Goal: Transaction & Acquisition: Book appointment/travel/reservation

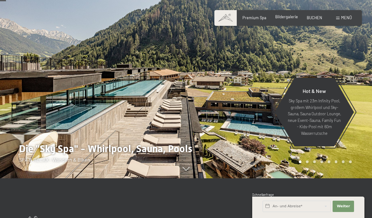
click at [288, 18] on span "Bildergalerie" at bounding box center [286, 16] width 23 height 5
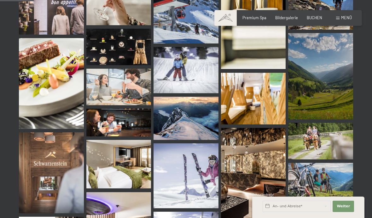
scroll to position [474, 0]
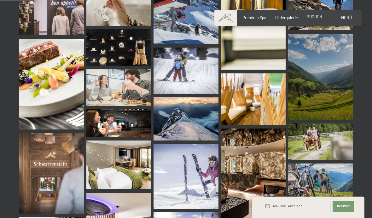
click at [314, 20] on div "BUCHEN" at bounding box center [313, 17] width 15 height 6
click at [345, 16] on span "Menü" at bounding box center [346, 17] width 11 height 5
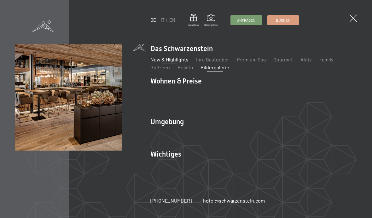
click at [174, 62] on link "New & Highlights" at bounding box center [169, 59] width 38 height 6
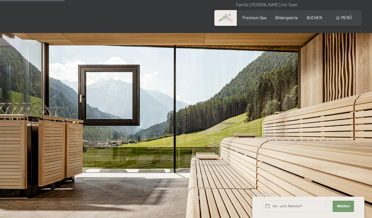
scroll to position [345, 0]
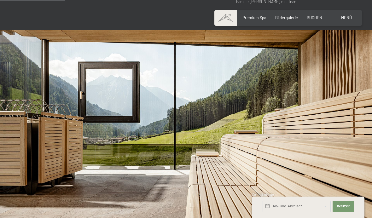
click at [346, 18] on span "Menü" at bounding box center [346, 17] width 11 height 5
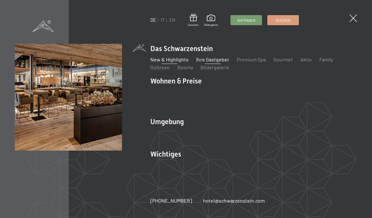
click at [215, 62] on link "Ihre Gastgeber" at bounding box center [212, 59] width 33 height 6
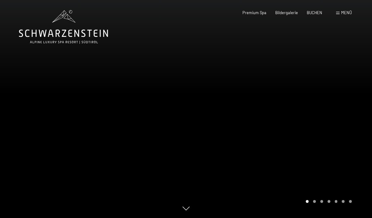
click at [342, 14] on span "Menü" at bounding box center [346, 12] width 11 height 5
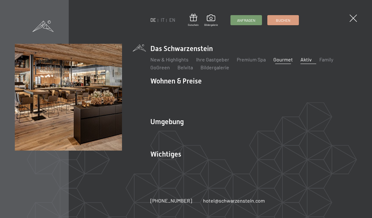
click at [302, 62] on link "Aktiv" at bounding box center [305, 59] width 11 height 6
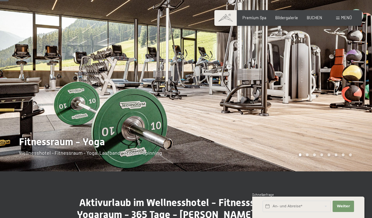
scroll to position [30, 0]
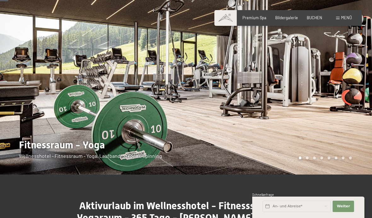
click at [348, 16] on span "Menü" at bounding box center [346, 17] width 11 height 5
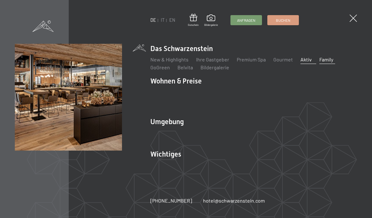
click at [324, 62] on link "Family" at bounding box center [326, 59] width 14 height 6
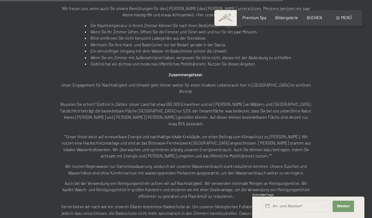
scroll to position [1098, 0]
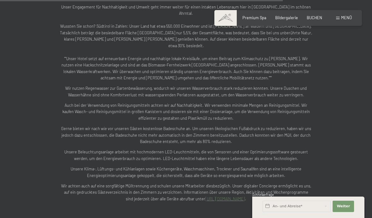
click at [346, 16] on span "Menü" at bounding box center [346, 17] width 11 height 5
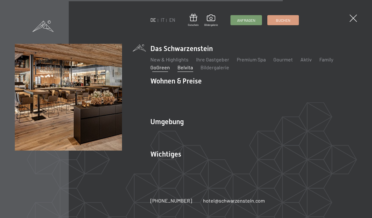
click at [191, 70] on link "Belvita" at bounding box center [184, 67] width 15 height 6
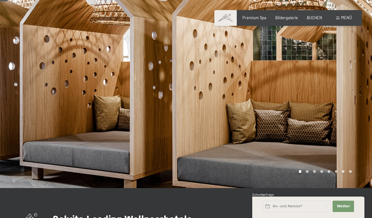
scroll to position [19, 0]
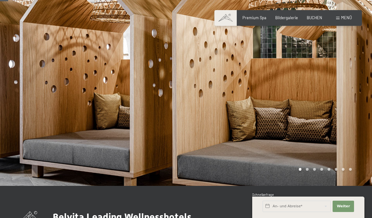
click at [305, 172] on div at bounding box center [279, 83] width 186 height 205
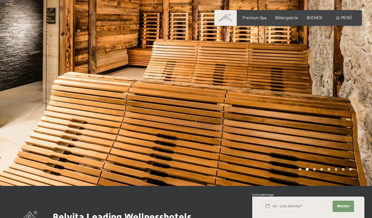
click at [315, 169] on div "Carousel Page 3" at bounding box center [314, 169] width 3 height 3
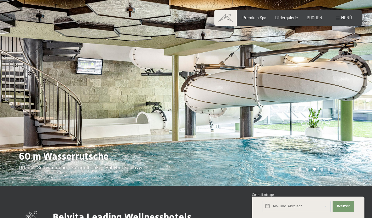
click at [322, 170] on div "Carousel Page 4" at bounding box center [321, 169] width 3 height 3
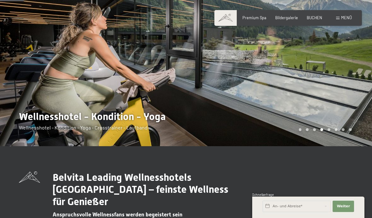
scroll to position [56, 0]
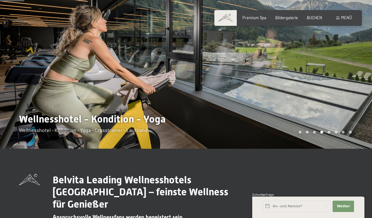
click at [329, 130] on div at bounding box center [279, 46] width 186 height 205
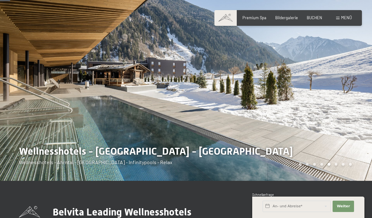
scroll to position [24, 0]
click at [336, 165] on div "Carousel Page 6" at bounding box center [336, 164] width 3 height 3
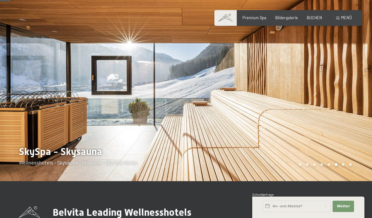
click at [342, 165] on div "Carousel Page 7" at bounding box center [342, 164] width 3 height 3
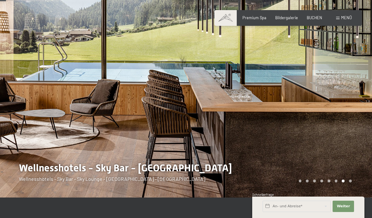
scroll to position [0, 0]
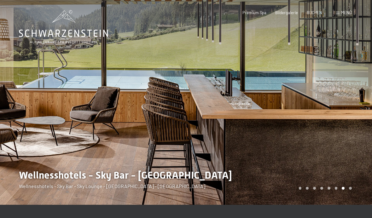
click at [351, 190] on div at bounding box center [279, 102] width 186 height 205
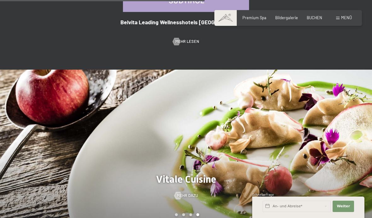
scroll to position [462, 0]
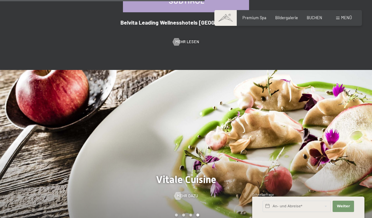
click at [341, 16] on span "Menü" at bounding box center [346, 17] width 11 height 5
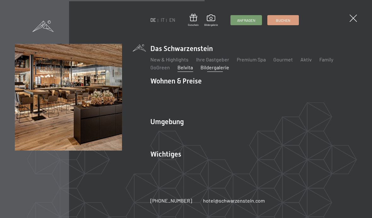
click at [223, 70] on link "Bildergalerie" at bounding box center [214, 67] width 29 height 6
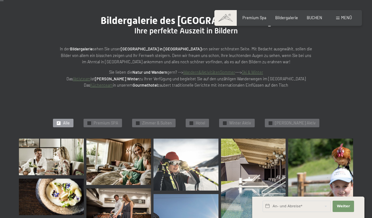
scroll to position [48, 0]
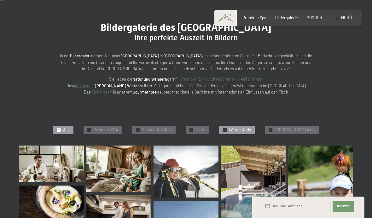
click at [245, 129] on span "Winter Aktiv" at bounding box center [240, 130] width 22 height 6
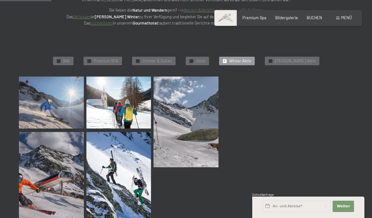
scroll to position [117, 0]
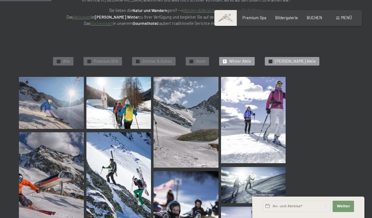
click at [301, 59] on span "Sommer Aktiv" at bounding box center [295, 62] width 41 height 6
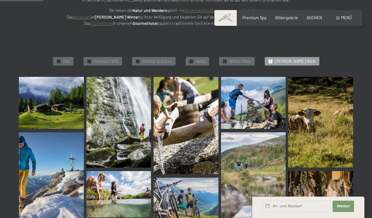
click at [204, 68] on div "✓ Alle ✓ Premium SPA ✓ Zimmer & Suiten ✓ Hotel ✓ Winter Aktiv ✓ Sommer Aktiv" at bounding box center [186, 61] width 384 height 31
click at [205, 61] on span "Hotel" at bounding box center [200, 62] width 9 height 6
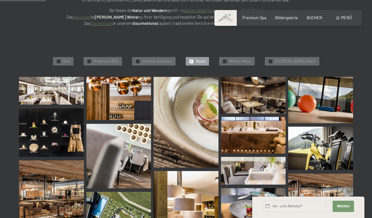
click at [351, 15] on div "Buchen Anfragen Premium Spa Bildergalerie BUCHEN Menü DE IT EN Gutschein Bilder…" at bounding box center [287, 18] width 127 height 6
click at [342, 20] on span "Menü" at bounding box center [346, 17] width 11 height 5
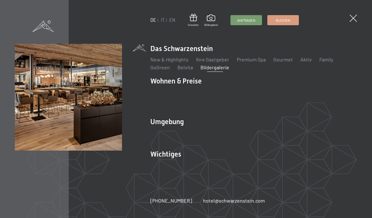
click at [252, 67] on ul "New & Highlights Ihre Gastgeber Premium Spa Gourmet Aktiv Wochenprogramm Bilder…" at bounding box center [253, 63] width 207 height 15
click at [250, 62] on link "Premium Spa" at bounding box center [251, 59] width 29 height 6
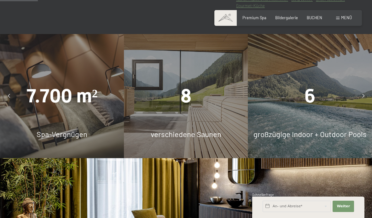
click at [318, 110] on div "6" at bounding box center [310, 96] width 124 height 27
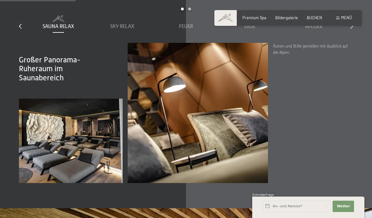
scroll to position [718, 0]
click at [315, 30] on div "Wasser" at bounding box center [313, 26] width 59 height 7
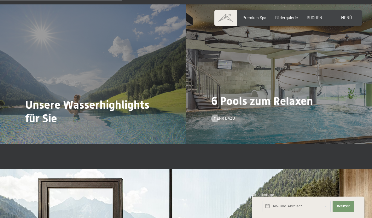
scroll to position [1155, 0]
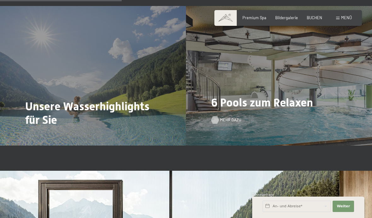
click at [220, 123] on span "Mehr dazu" at bounding box center [230, 120] width 21 height 6
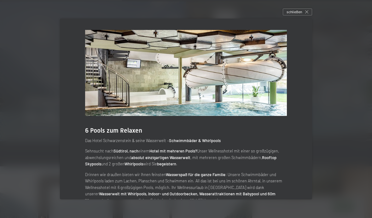
scroll to position [1160, 0]
click at [303, 15] on div "schließen" at bounding box center [297, 12] width 29 height 7
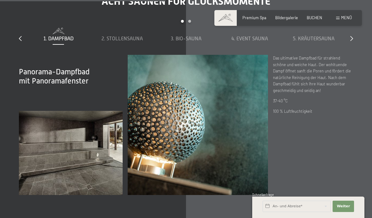
scroll to position [1574, 0]
click at [125, 41] on span "2. Stollensauna" at bounding box center [121, 39] width 41 height 6
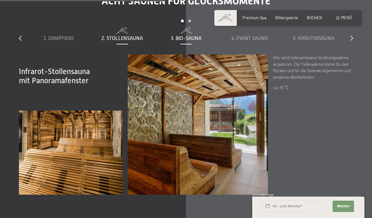
click at [195, 41] on span "3. Bio-Sauna" at bounding box center [186, 39] width 31 height 6
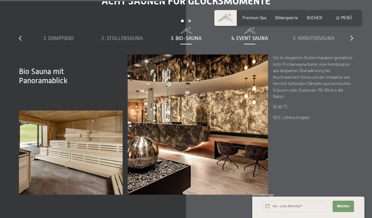
click at [253, 41] on span "4. Event Sauna" at bounding box center [249, 39] width 37 height 6
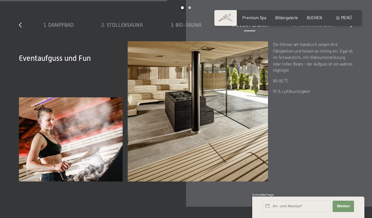
scroll to position [1586, 0]
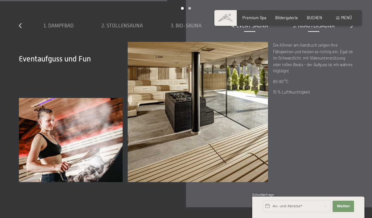
click at [317, 29] on span "5. Kräutersauna" at bounding box center [314, 26] width 42 height 6
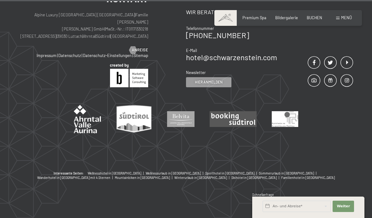
scroll to position [3062, 0]
click at [350, 16] on span "Menü" at bounding box center [346, 17] width 11 height 5
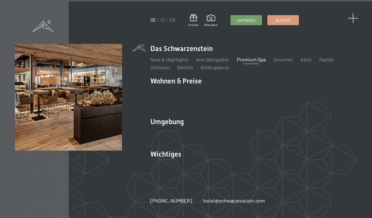
click at [356, 16] on span at bounding box center [352, 18] width 10 height 10
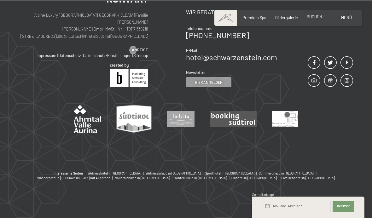
click at [310, 20] on div "Premium Spa Bildergalerie BUCHEN" at bounding box center [277, 18] width 106 height 6
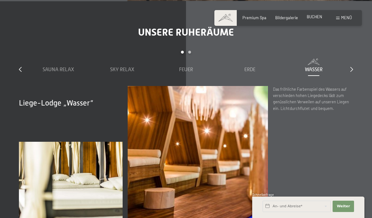
scroll to position [374, 0]
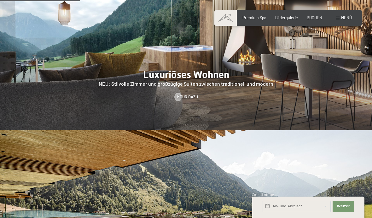
scroll to position [511, 0]
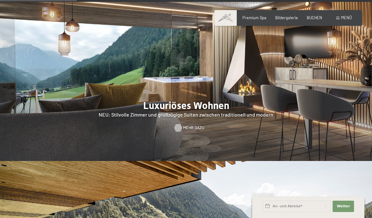
click at [180, 131] on div at bounding box center [178, 128] width 4 height 8
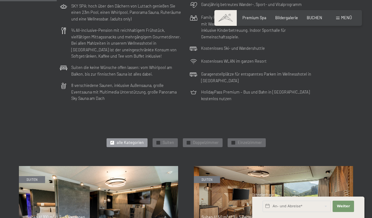
scroll to position [328, 0]
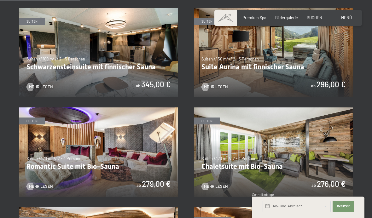
click at [130, 50] on img at bounding box center [98, 52] width 159 height 89
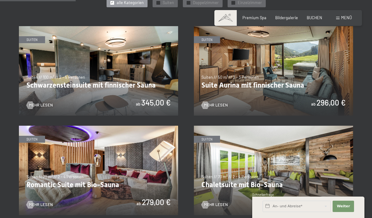
scroll to position [311, 0]
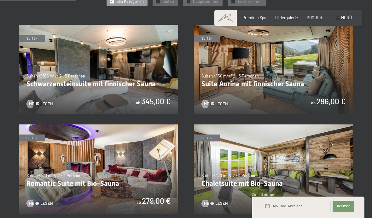
click at [311, 58] on img at bounding box center [273, 69] width 159 height 89
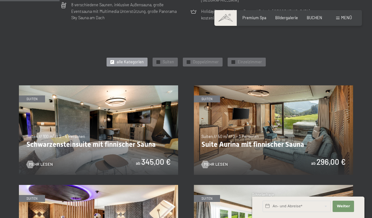
scroll to position [250, 0]
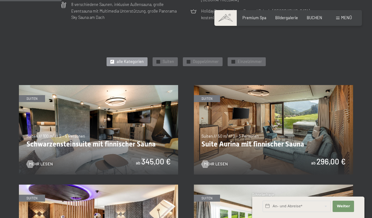
click at [156, 115] on img at bounding box center [98, 129] width 159 height 89
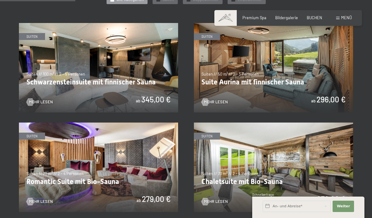
scroll to position [343, 0]
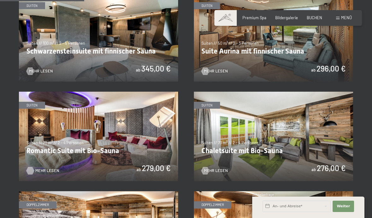
click at [43, 169] on span "Mehr Lesen" at bounding box center [47, 171] width 24 height 6
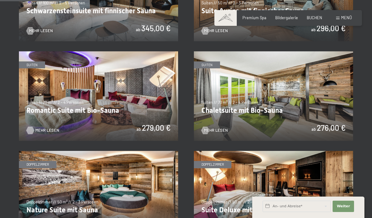
scroll to position [404, 0]
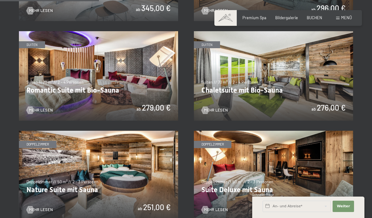
click at [217, 112] on img at bounding box center [273, 75] width 159 height 89
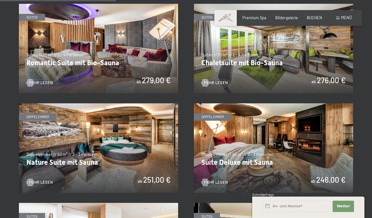
scroll to position [486, 0]
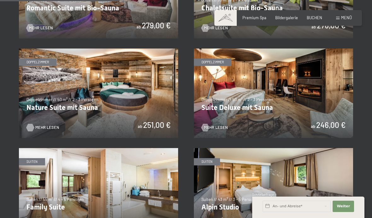
click at [52, 127] on span "Mehr Lesen" at bounding box center [47, 128] width 24 height 6
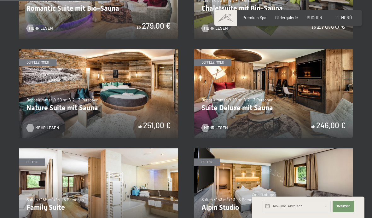
scroll to position [493, 0]
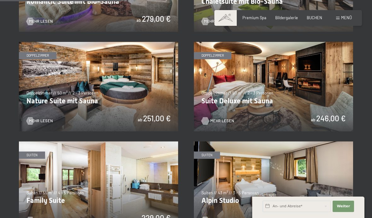
click at [213, 120] on span "Mehr Lesen" at bounding box center [222, 121] width 24 height 6
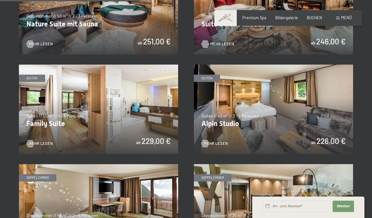
scroll to position [572, 0]
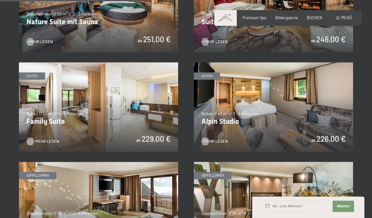
click at [43, 141] on span "Mehr Lesen" at bounding box center [47, 142] width 24 height 6
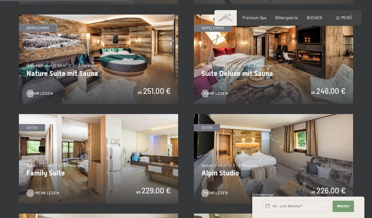
scroll to position [531, 0]
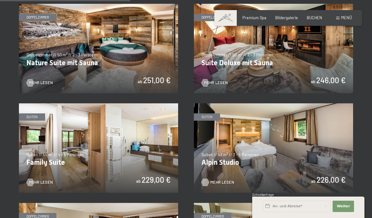
click at [221, 180] on span "Mehr Lesen" at bounding box center [222, 183] width 24 height 6
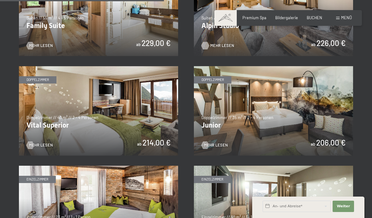
scroll to position [669, 0]
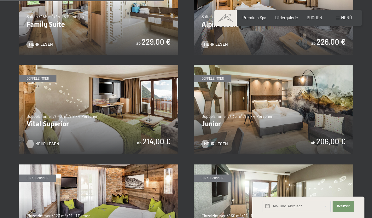
click at [52, 141] on span "Mehr Lesen" at bounding box center [47, 144] width 24 height 6
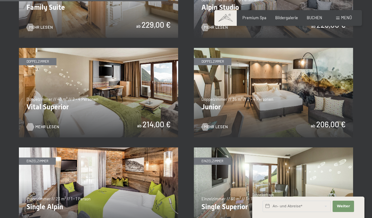
scroll to position [684, 0]
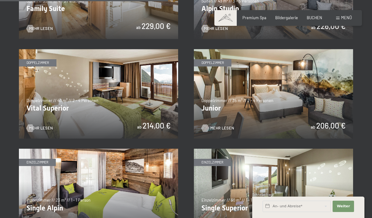
click at [220, 126] on span "Mehr Lesen" at bounding box center [222, 128] width 24 height 6
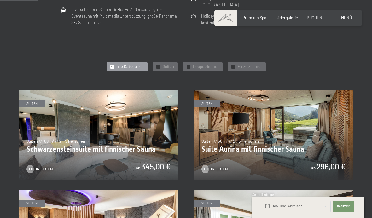
scroll to position [288, 0]
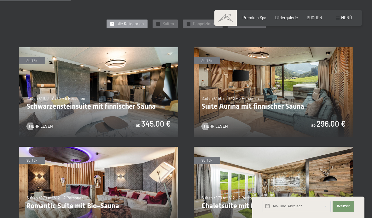
click at [38, 120] on img at bounding box center [98, 91] width 159 height 89
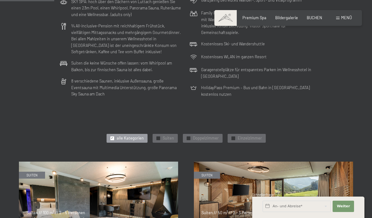
scroll to position [237, 0]
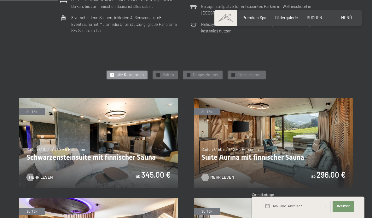
click at [207, 174] on div at bounding box center [205, 178] width 4 height 8
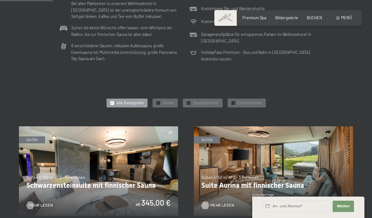
scroll to position [226, 0]
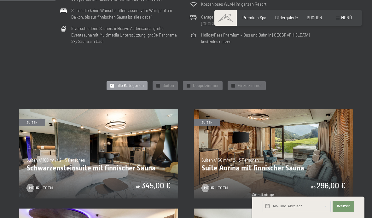
click at [161, 147] on img at bounding box center [98, 153] width 159 height 89
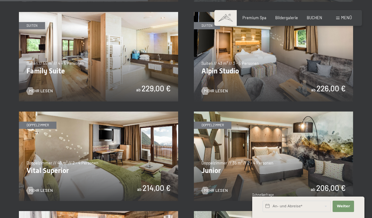
scroll to position [604, 0]
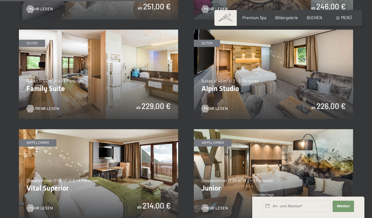
click at [46, 108] on span "Mehr Lesen" at bounding box center [47, 109] width 24 height 6
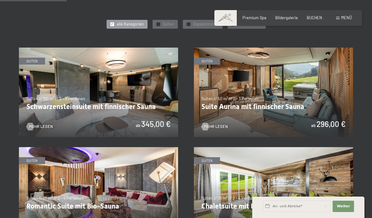
scroll to position [289, 0]
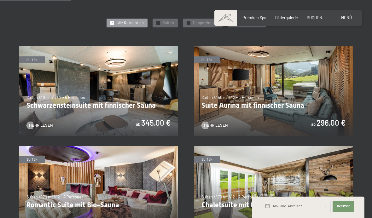
click at [98, 87] on img at bounding box center [98, 90] width 159 height 89
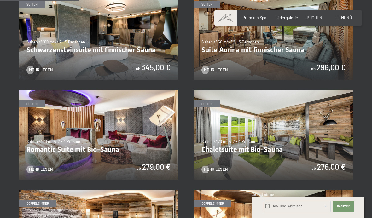
scroll to position [486, 0]
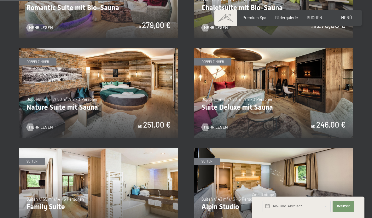
click at [117, 170] on img at bounding box center [98, 192] width 159 height 89
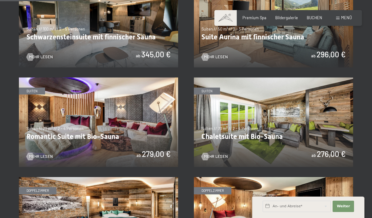
scroll to position [323, 0]
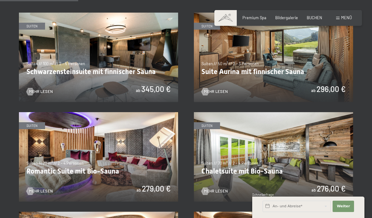
click at [343, 16] on span "Menü" at bounding box center [346, 17] width 11 height 5
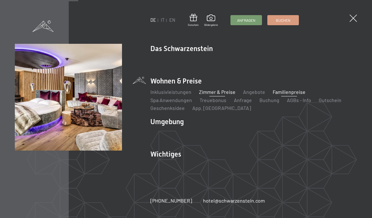
click at [293, 90] on link "Familienpreise" at bounding box center [288, 92] width 33 height 6
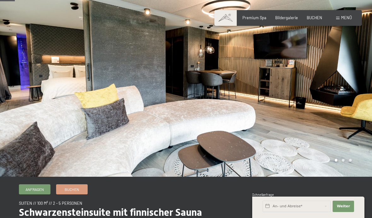
scroll to position [28, 0]
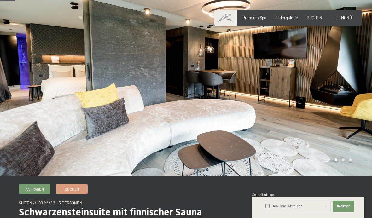
click at [344, 160] on div at bounding box center [279, 74] width 186 height 205
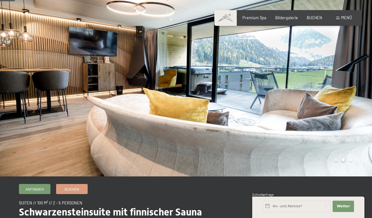
click at [349, 158] on div at bounding box center [279, 74] width 186 height 205
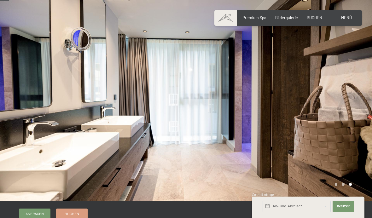
scroll to position [0, 0]
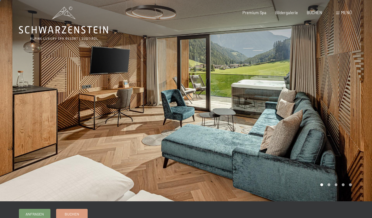
scroll to position [5, 0]
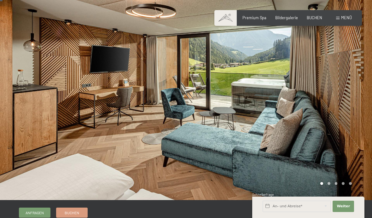
click at [326, 182] on div at bounding box center [279, 97] width 186 height 205
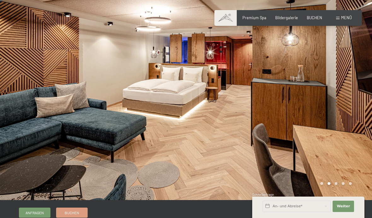
click at [337, 182] on div at bounding box center [279, 97] width 186 height 205
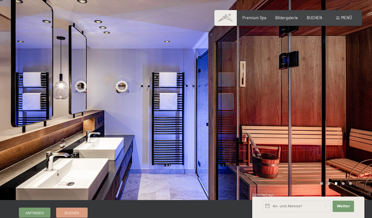
click at [344, 183] on div at bounding box center [279, 97] width 186 height 205
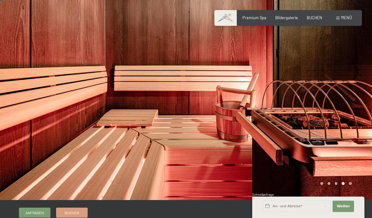
click at [348, 183] on div at bounding box center [279, 97] width 186 height 205
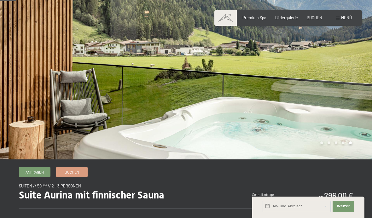
scroll to position [0, 0]
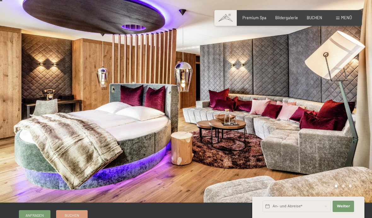
scroll to position [1, 0]
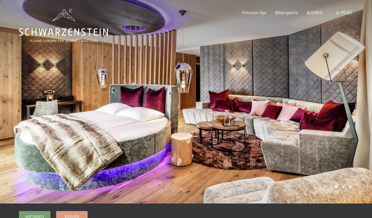
click at [344, 188] on div at bounding box center [279, 101] width 186 height 205
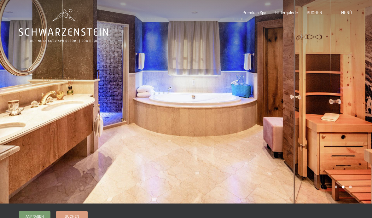
click at [351, 186] on div at bounding box center [279, 101] width 186 height 205
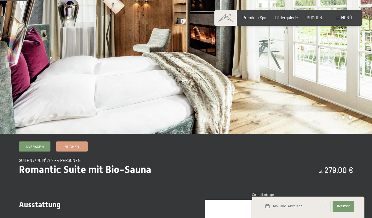
scroll to position [0, 0]
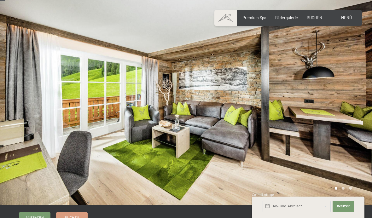
scroll to position [11, 0]
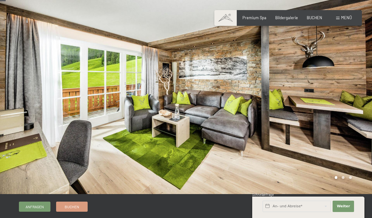
click at [343, 178] on div at bounding box center [279, 91] width 186 height 205
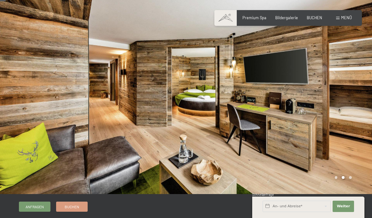
click at [351, 180] on div at bounding box center [279, 91] width 186 height 205
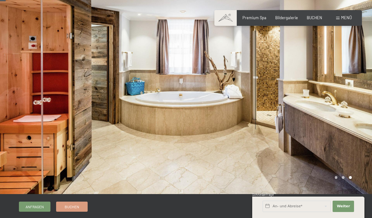
click at [341, 175] on div at bounding box center [279, 91] width 186 height 205
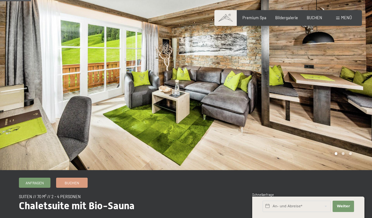
scroll to position [0, 0]
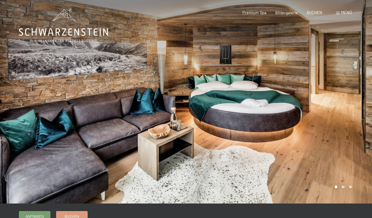
scroll to position [4, 0]
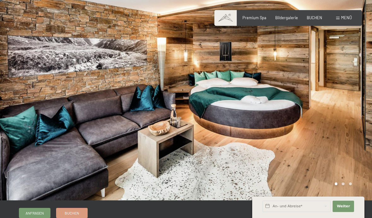
click at [343, 184] on div at bounding box center [279, 98] width 186 height 205
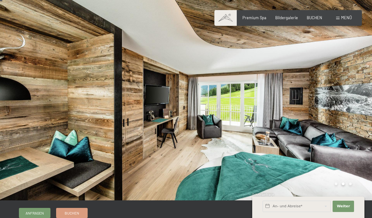
click at [351, 182] on div at bounding box center [279, 98] width 186 height 205
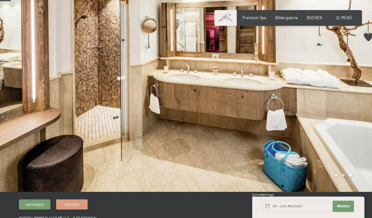
scroll to position [0, 0]
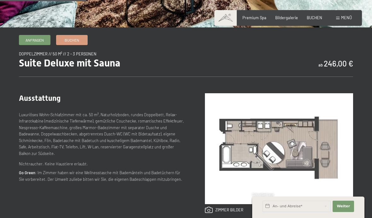
scroll to position [199, 0]
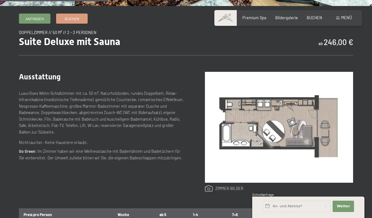
click at [226, 188] on link at bounding box center [224, 188] width 38 height 7
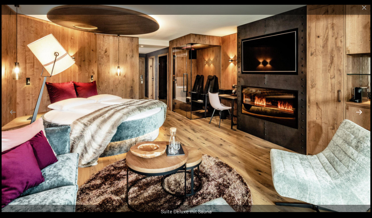
click at [360, 118] on button "Next slide" at bounding box center [358, 112] width 13 height 12
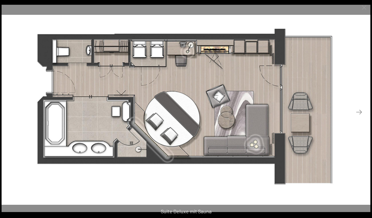
click at [9, 118] on button "Previous slide" at bounding box center [12, 112] width 13 height 12
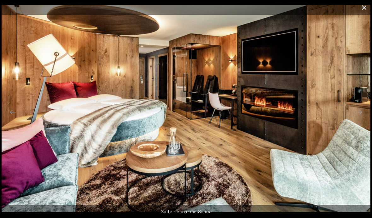
click at [360, 10] on button "Close gallery" at bounding box center [364, 7] width 16 height 15
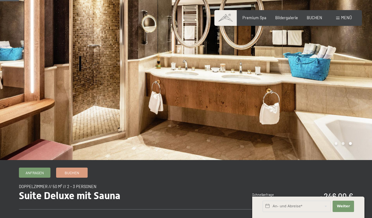
scroll to position [0, 0]
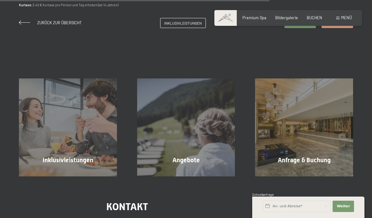
scroll to position [529, 0]
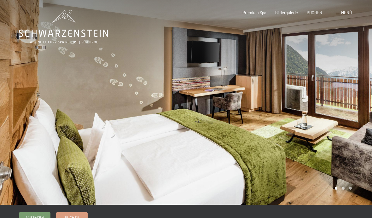
click at [342, 187] on div at bounding box center [279, 102] width 186 height 205
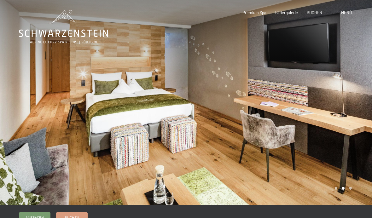
click at [351, 188] on div at bounding box center [279, 102] width 186 height 205
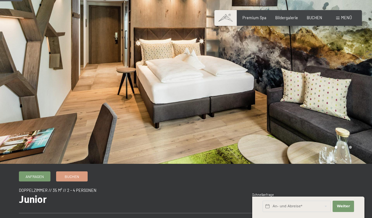
scroll to position [38, 0]
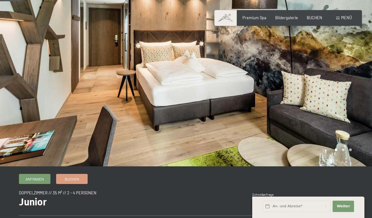
click at [344, 151] on div at bounding box center [279, 64] width 186 height 205
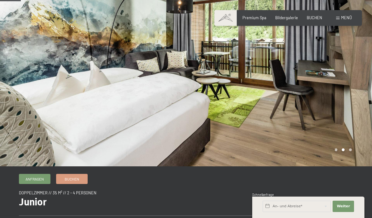
click at [353, 148] on div at bounding box center [279, 64] width 186 height 205
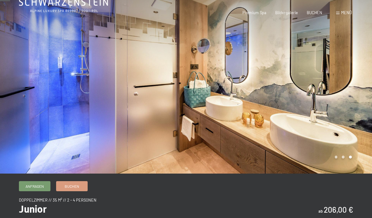
scroll to position [0, 0]
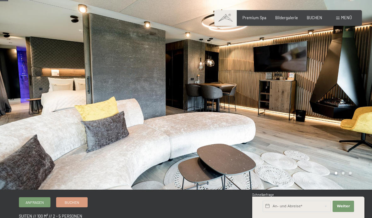
scroll to position [28, 0]
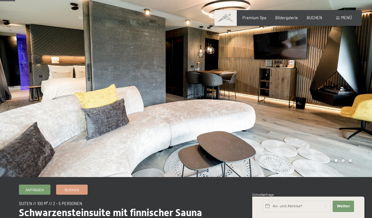
click at [343, 160] on div at bounding box center [279, 74] width 186 height 205
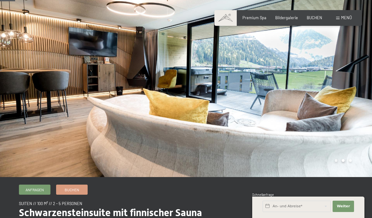
click at [355, 161] on div at bounding box center [279, 74] width 186 height 205
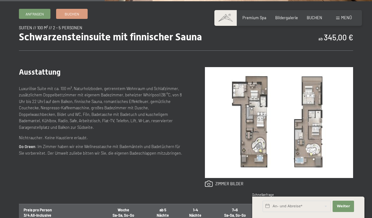
scroll to position [204, 0]
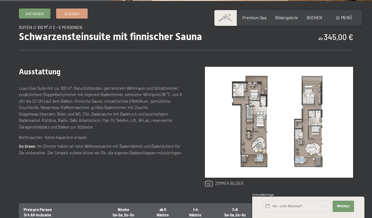
click at [226, 184] on link at bounding box center [224, 183] width 38 height 7
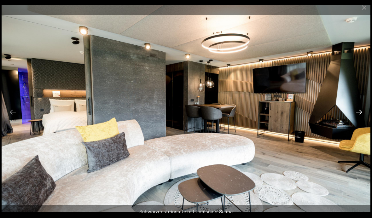
click at [361, 118] on button "Next slide" at bounding box center [358, 112] width 13 height 12
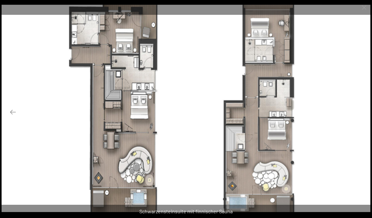
click at [359, 118] on button "Next slide" at bounding box center [358, 112] width 13 height 12
click at [362, 118] on button "Next slide" at bounding box center [358, 112] width 13 height 12
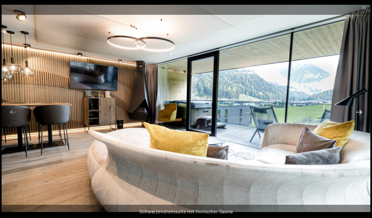
click at [360, 118] on button "Next slide" at bounding box center [358, 112] width 13 height 12
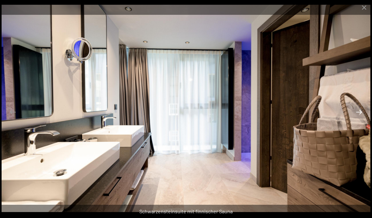
click at [359, 118] on button "Next slide" at bounding box center [358, 112] width 13 height 12
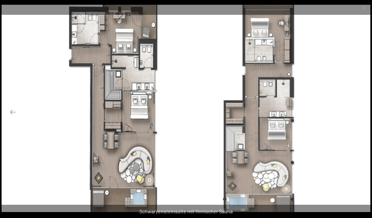
click at [360, 118] on button "Next slide" at bounding box center [358, 112] width 13 height 12
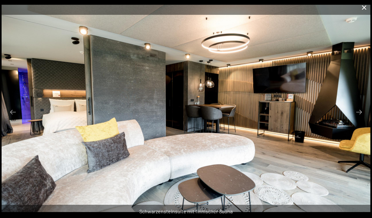
click at [358, 12] on button "Close gallery" at bounding box center [364, 7] width 16 height 15
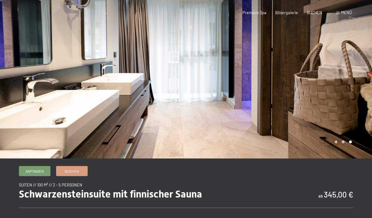
scroll to position [0, 0]
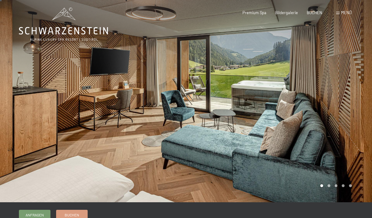
scroll to position [3, 0]
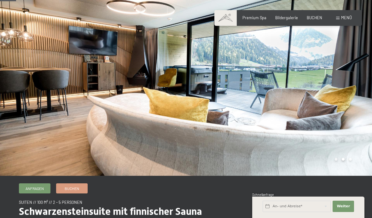
scroll to position [30, 0]
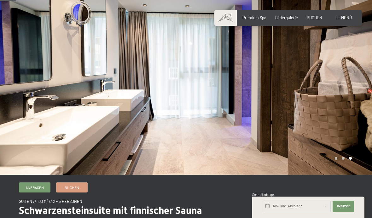
click at [349, 160] on div at bounding box center [279, 72] width 186 height 205
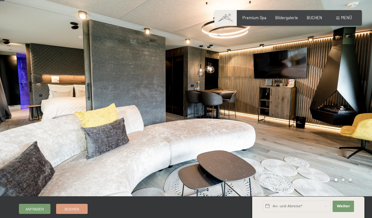
scroll to position [9, 0]
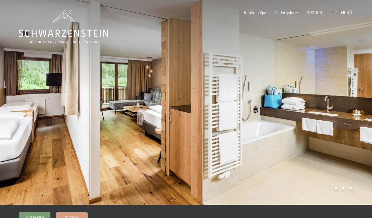
click at [343, 186] on div at bounding box center [279, 102] width 186 height 205
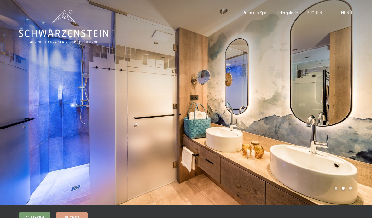
click at [334, 187] on div at bounding box center [279, 102] width 186 height 205
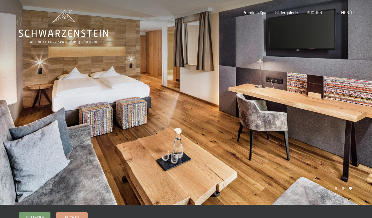
click at [346, 189] on div at bounding box center [279, 102] width 186 height 205
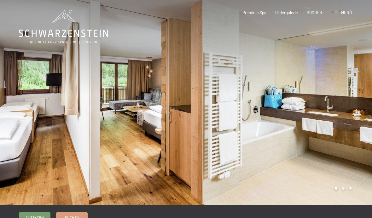
click at [338, 187] on div at bounding box center [279, 102] width 186 height 205
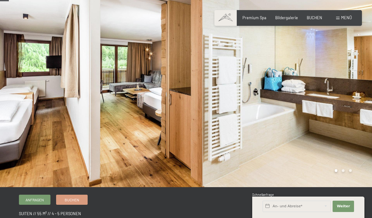
scroll to position [20, 0]
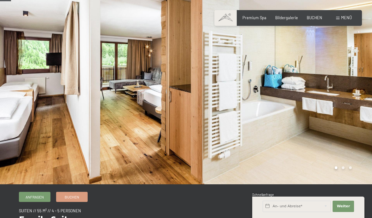
click at [344, 169] on div at bounding box center [279, 82] width 186 height 205
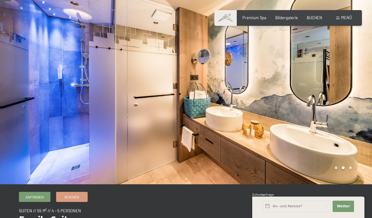
click at [352, 169] on div at bounding box center [279, 82] width 186 height 205
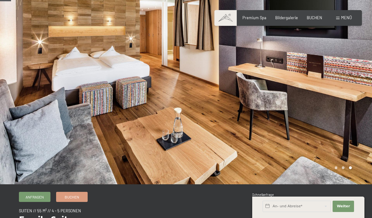
scroll to position [0, 0]
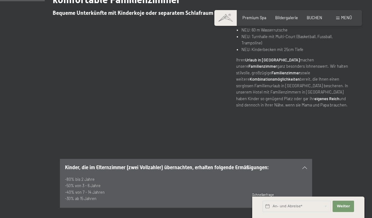
scroll to position [248, 0]
click at [351, 17] on span "Menü" at bounding box center [346, 17] width 11 height 5
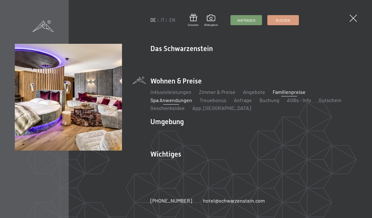
click at [177, 100] on link "Spa Anwendungen" at bounding box center [171, 100] width 42 height 6
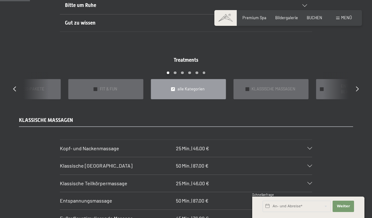
scroll to position [464, 0]
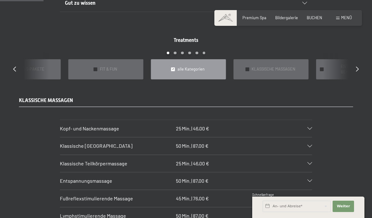
click at [344, 17] on span "Menü" at bounding box center [346, 17] width 11 height 5
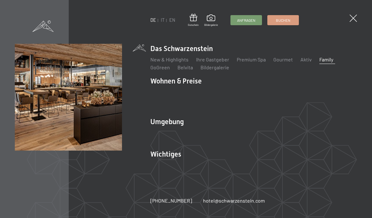
click at [324, 62] on link "Family" at bounding box center [326, 59] width 14 height 6
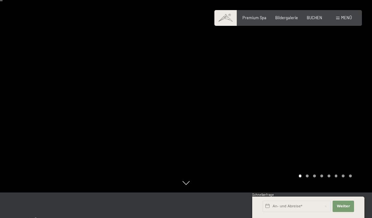
scroll to position [26, 0]
click at [306, 192] on div at bounding box center [279, 83] width 186 height 218
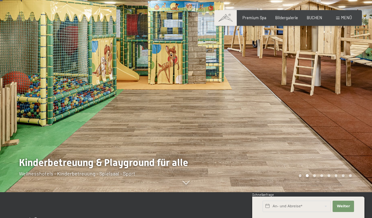
click at [315, 177] on div "Carousel Page 3" at bounding box center [314, 175] width 3 height 3
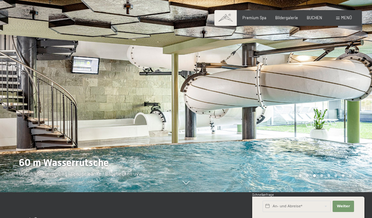
click at [322, 177] on div "Carousel Page 4" at bounding box center [321, 175] width 3 height 3
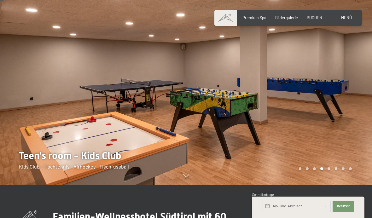
scroll to position [35, 0]
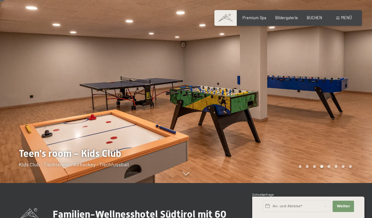
click at [330, 168] on div "Carousel Pagination" at bounding box center [323, 166] width 55 height 3
click at [327, 183] on div at bounding box center [279, 74] width 186 height 218
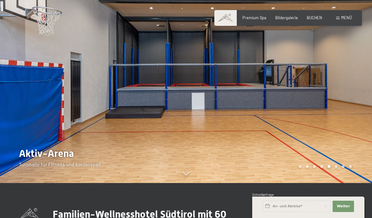
click at [335, 168] on div "Carousel Page 6" at bounding box center [336, 166] width 3 height 3
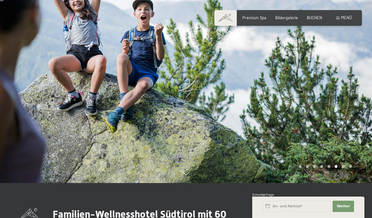
click at [343, 168] on div "Carousel Page 7" at bounding box center [342, 166] width 3 height 3
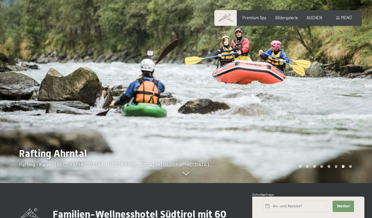
click at [349, 183] on div at bounding box center [279, 74] width 186 height 218
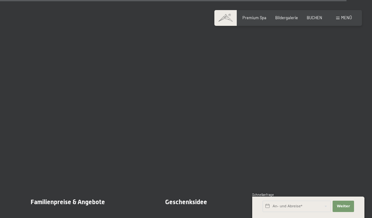
scroll to position [3629, 0]
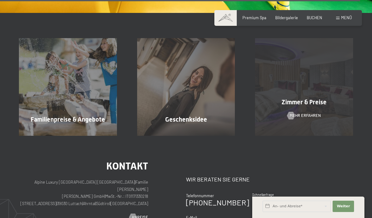
click at [314, 113] on span "Mehr erfahren" at bounding box center [304, 116] width 31 height 6
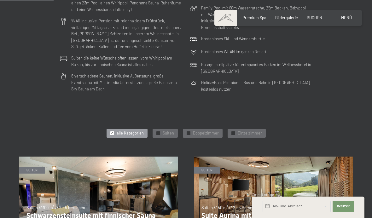
scroll to position [245, 0]
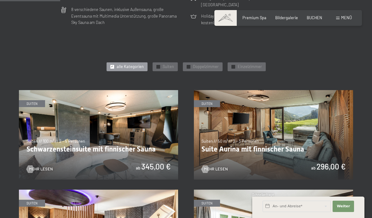
click at [117, 126] on img at bounding box center [98, 134] width 159 height 89
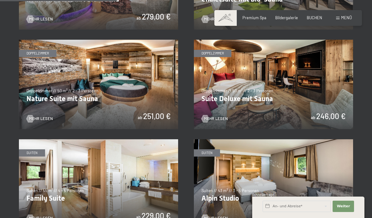
scroll to position [650, 0]
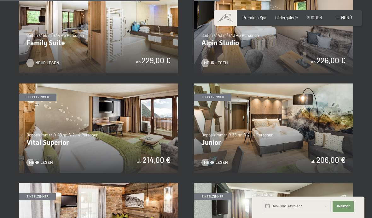
click at [47, 60] on span "Mehr Lesen" at bounding box center [47, 63] width 24 height 6
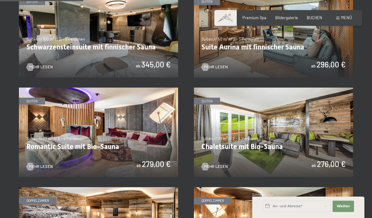
scroll to position [347, 0]
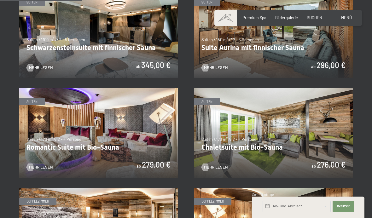
click at [348, 17] on span "Menü" at bounding box center [346, 17] width 11 height 5
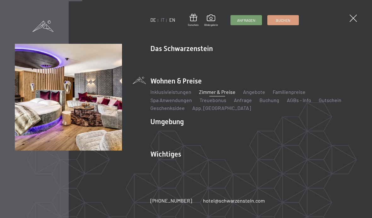
click at [255, 22] on span "Anfragen" at bounding box center [246, 20] width 18 height 5
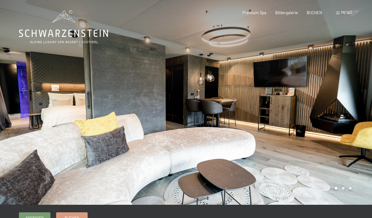
click at [345, 189] on div at bounding box center [279, 102] width 186 height 205
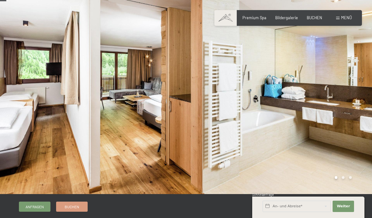
scroll to position [13, 0]
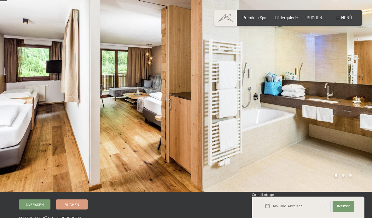
click at [343, 175] on div at bounding box center [279, 89] width 186 height 205
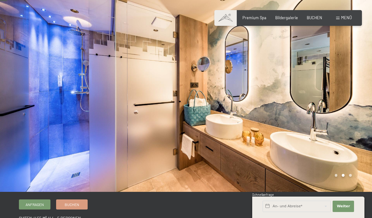
click at [350, 177] on div at bounding box center [279, 89] width 186 height 205
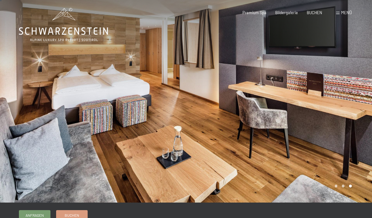
scroll to position [0, 0]
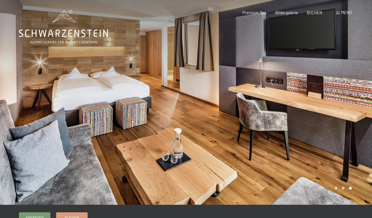
click at [345, 21] on div at bounding box center [279, 102] width 186 height 205
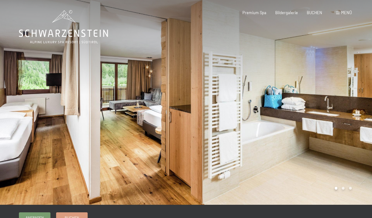
click at [343, 10] on span "Menü" at bounding box center [346, 12] width 11 height 5
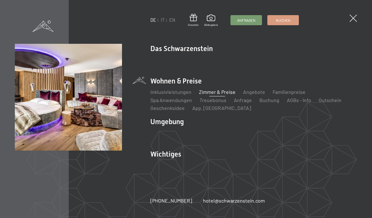
click at [92, 105] on img at bounding box center [77, 77] width 155 height 155
click at [346, 16] on div "DE IT EN Gutschein Bildergalerie Anfragen Buchen DE IT EN Das Schwarzenstein Ne…" at bounding box center [186, 109] width 372 height 218
click at [346, 21] on div "DE IT EN Gutschein Bildergalerie Anfragen Buchen DE IT EN Das Schwarzenstein Ne…" at bounding box center [186, 109] width 372 height 218
click at [352, 28] on div "DE IT EN Gutschein Bildergalerie Anfragen Buchen DE IT EN Das Schwarzenstein Ne…" at bounding box center [186, 109] width 372 height 218
click at [356, 21] on div "DE IT EN Gutschein Bildergalerie Anfragen Buchen DE IT EN Das Schwarzenstein Ne…" at bounding box center [186, 109] width 372 height 218
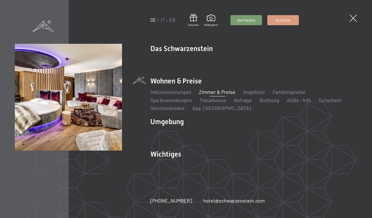
click at [350, 24] on div "DE IT EN Gutschein Bildergalerie Anfragen Buchen DE IT EN Das Schwarzenstein Ne…" at bounding box center [186, 109] width 372 height 218
click at [353, 18] on span at bounding box center [352, 18] width 10 height 10
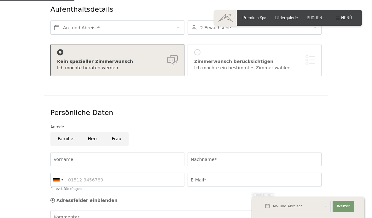
scroll to position [77, 0]
